Goal: Task Accomplishment & Management: Complete application form

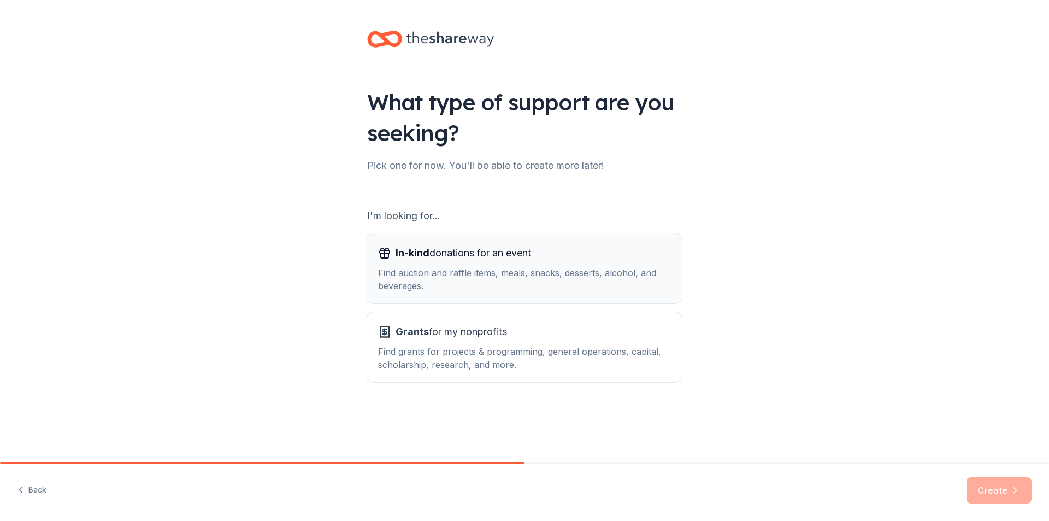
click at [433, 254] on span "In-kind donations for an event" at bounding box center [464, 252] width 136 height 17
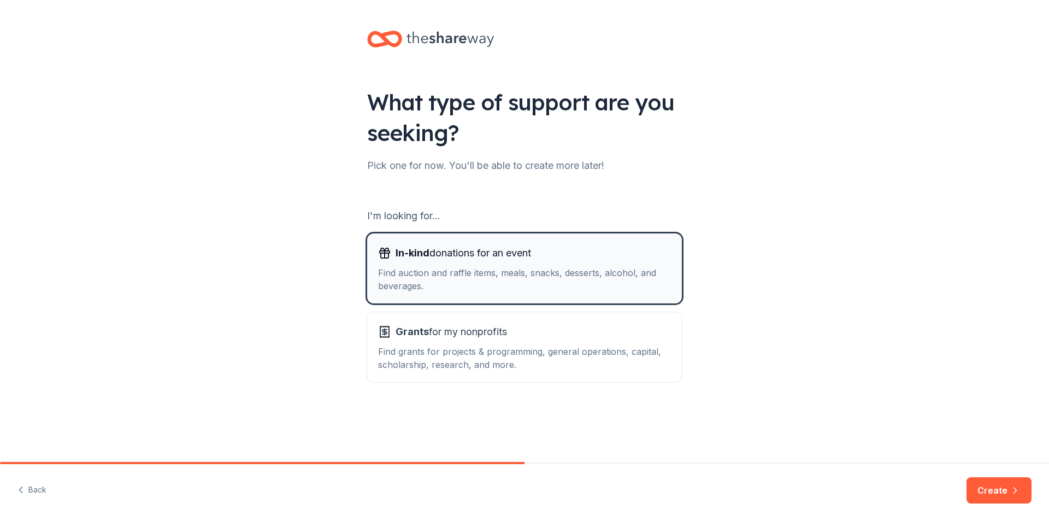
click at [613, 295] on button "In-kind donations for an event Find auction and raffle items, meals, snacks, de…" at bounding box center [524, 268] width 315 height 70
click at [603, 275] on div "Find auction and raffle items, meals, snacks, desserts, alcohol, and beverages." at bounding box center [524, 279] width 293 height 26
click at [982, 489] on button "Create" at bounding box center [999, 490] width 65 height 26
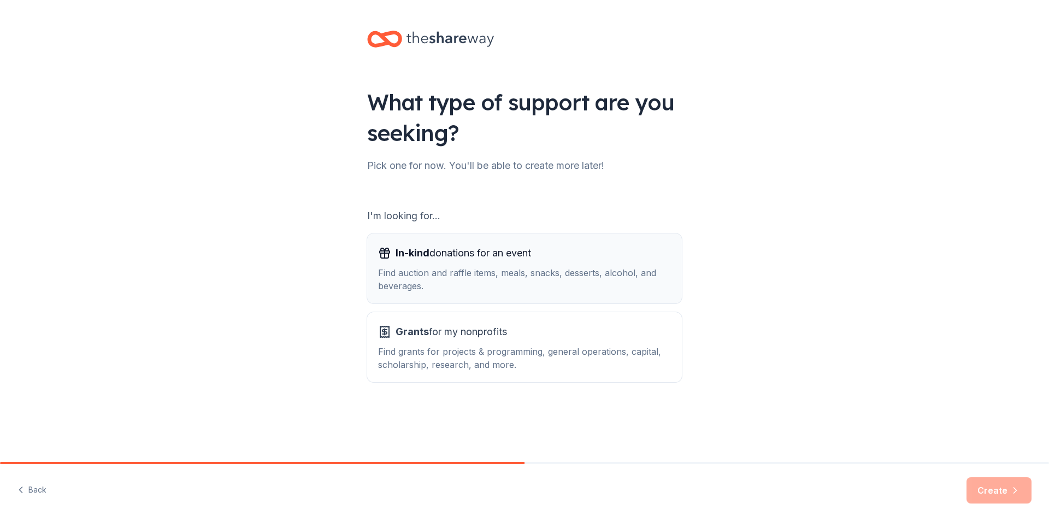
click at [527, 263] on div "In-kind donations for an event Find auction and raffle items, meals, snacks, de…" at bounding box center [524, 268] width 293 height 48
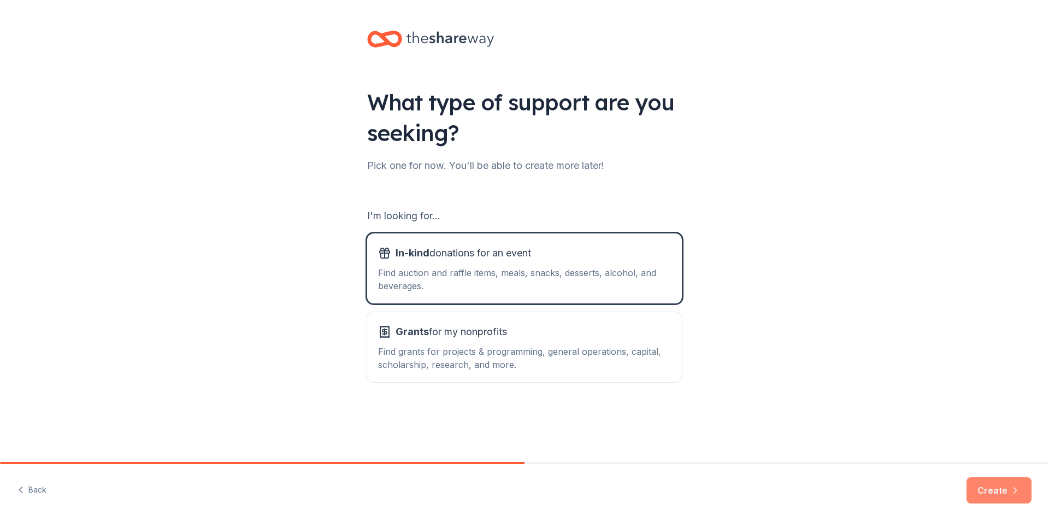
click at [998, 491] on button "Create" at bounding box center [999, 490] width 65 height 26
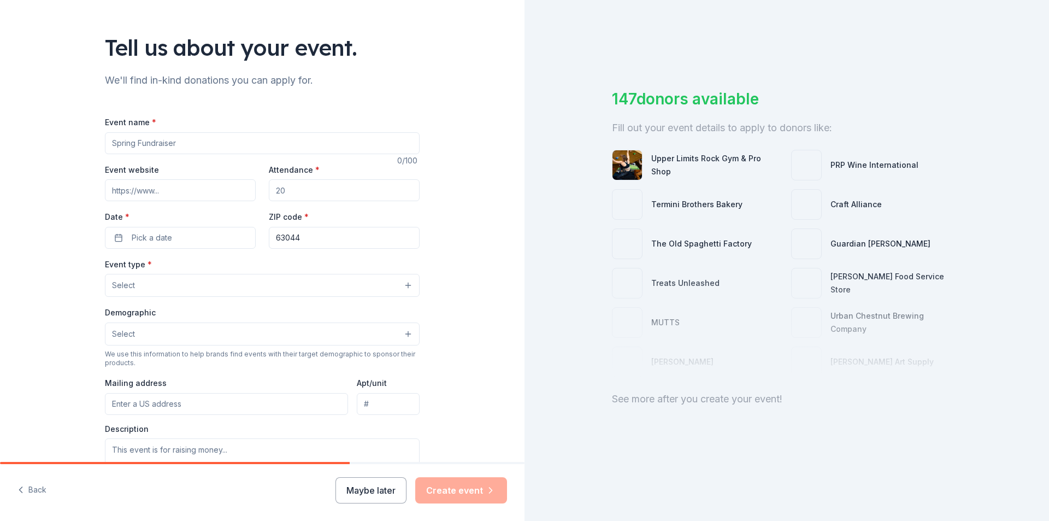
scroll to position [109, 0]
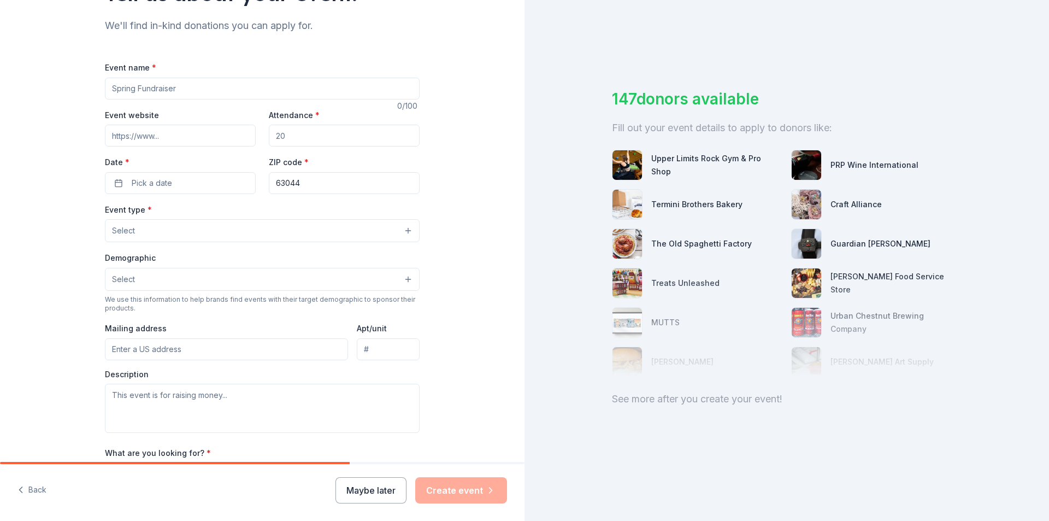
click at [386, 229] on button "Select" at bounding box center [262, 230] width 315 height 23
click at [467, 197] on div "Tell us about your event. We'll find in-kind donations you can apply for. Event…" at bounding box center [262, 254] width 525 height 727
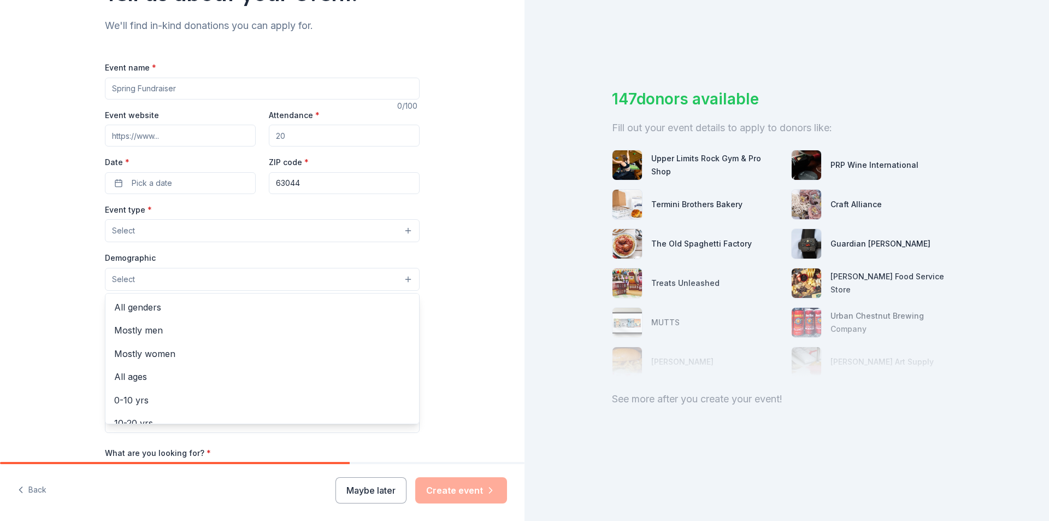
click at [404, 278] on button "Select" at bounding box center [262, 279] width 315 height 23
click at [468, 225] on div "Tell us about your event. We'll find in-kind donations you can apply for. Event…" at bounding box center [262, 254] width 525 height 727
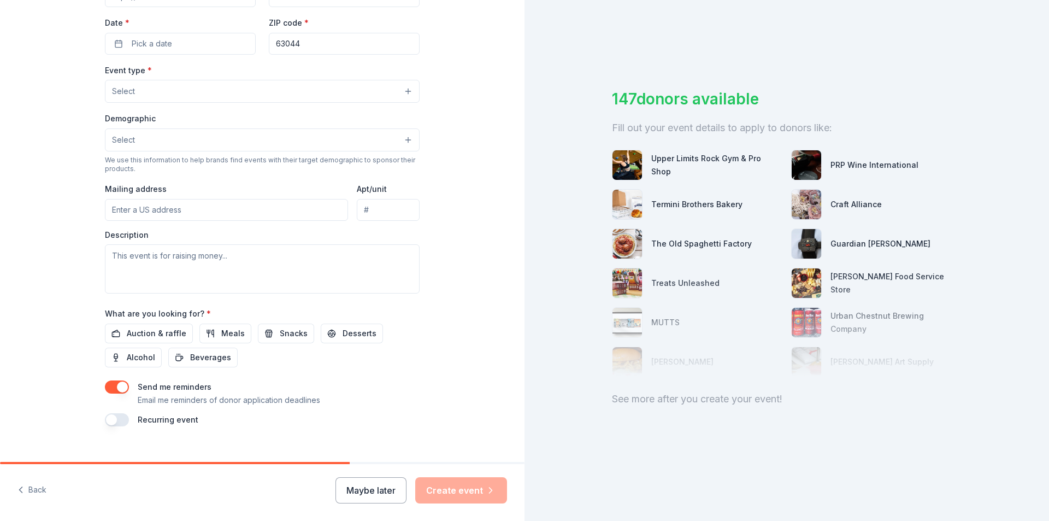
scroll to position [266, 0]
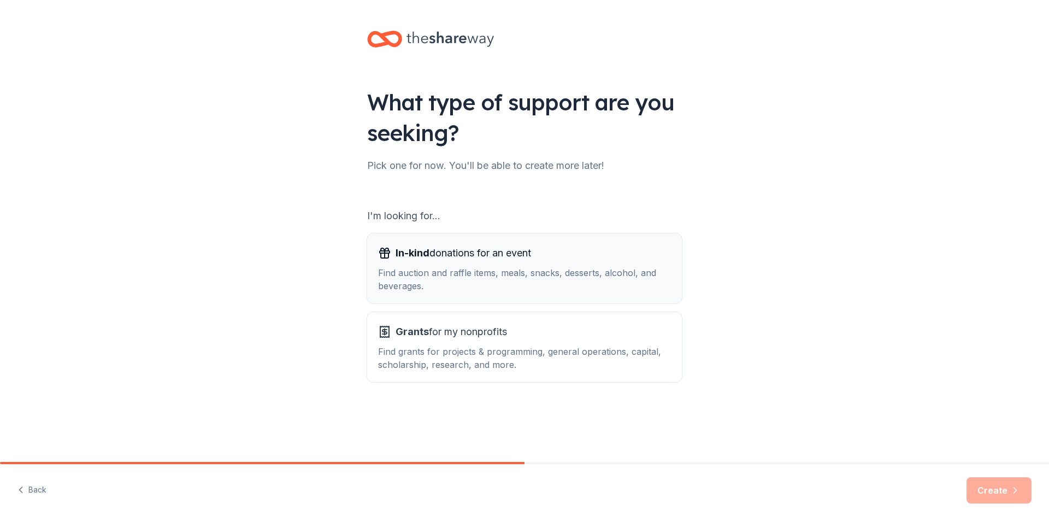
click at [565, 282] on div "Find auction and raffle items, meals, snacks, desserts, alcohol, and beverages." at bounding box center [524, 279] width 293 height 26
